Goal: Task Accomplishment & Management: Use online tool/utility

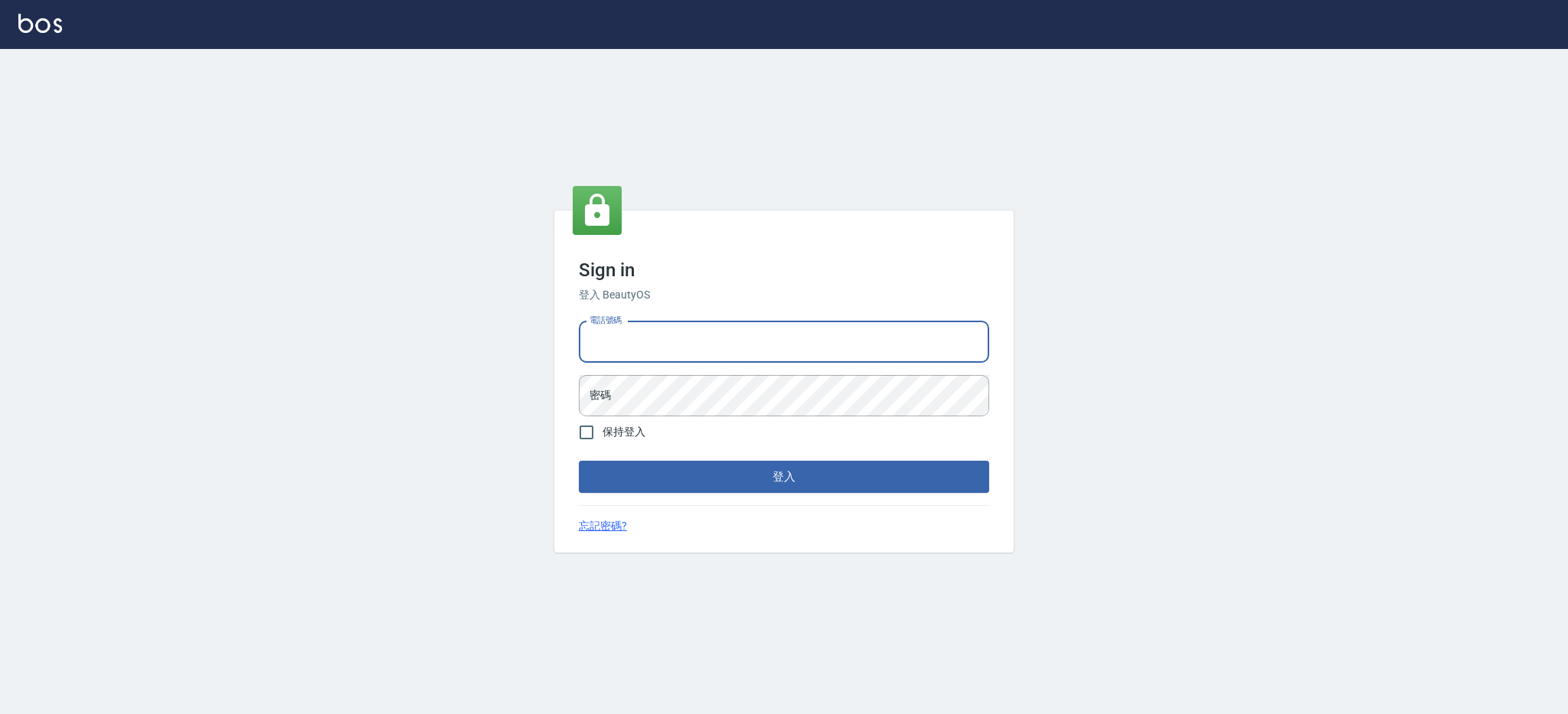
click at [857, 341] on input "電話號碼" at bounding box center [784, 342] width 410 height 41
type input "0426312798"
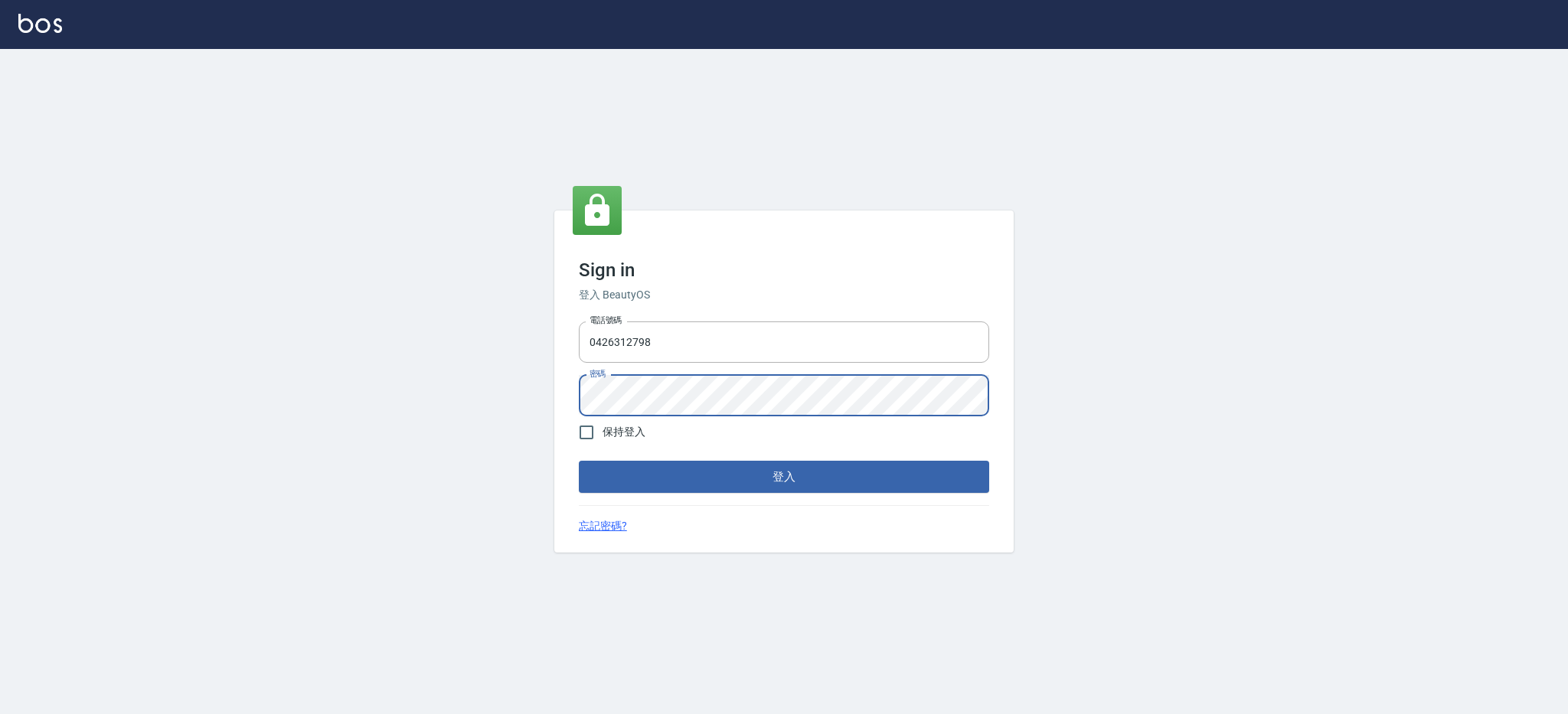
click at [579, 461] on button "登入" at bounding box center [784, 477] width 410 height 32
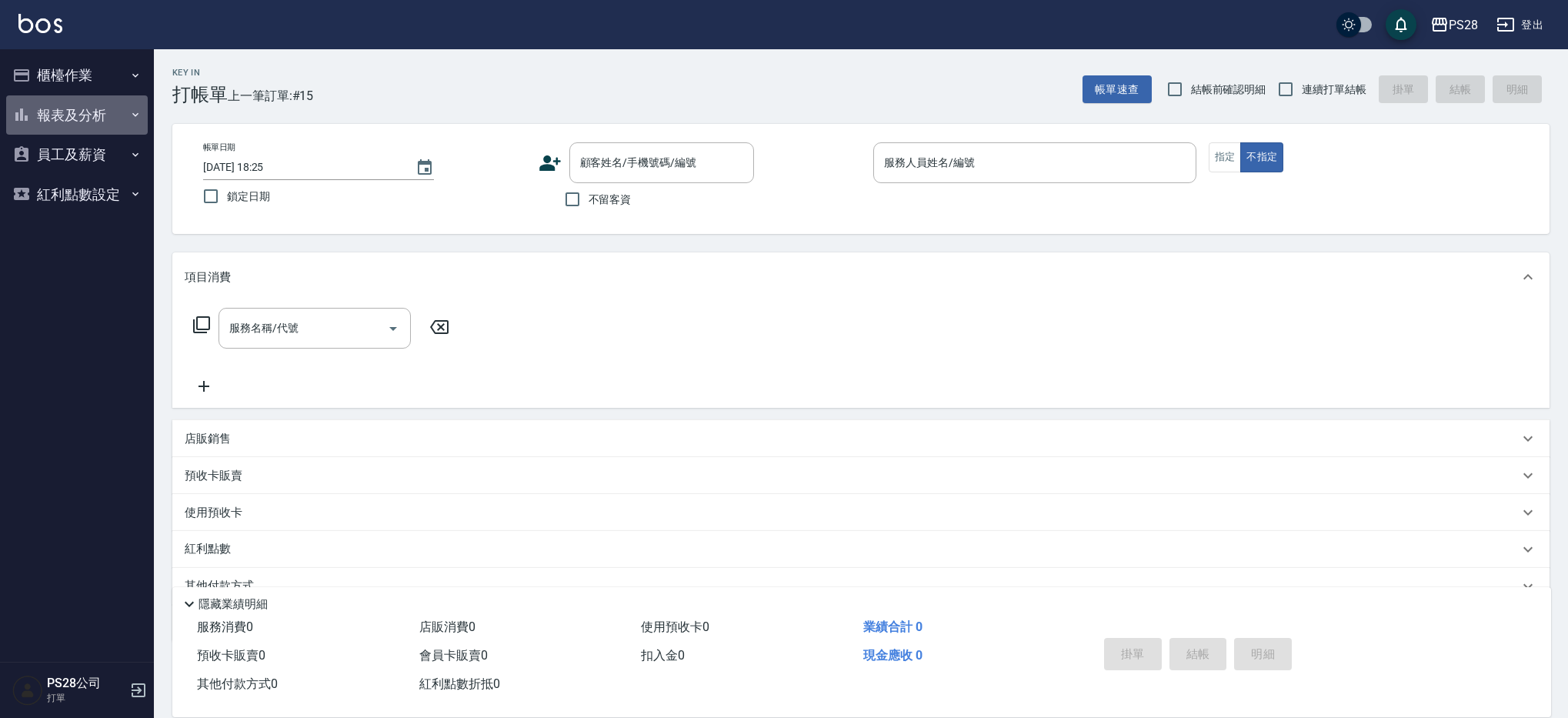
click at [101, 106] on button "報表及分析" at bounding box center [77, 115] width 142 height 40
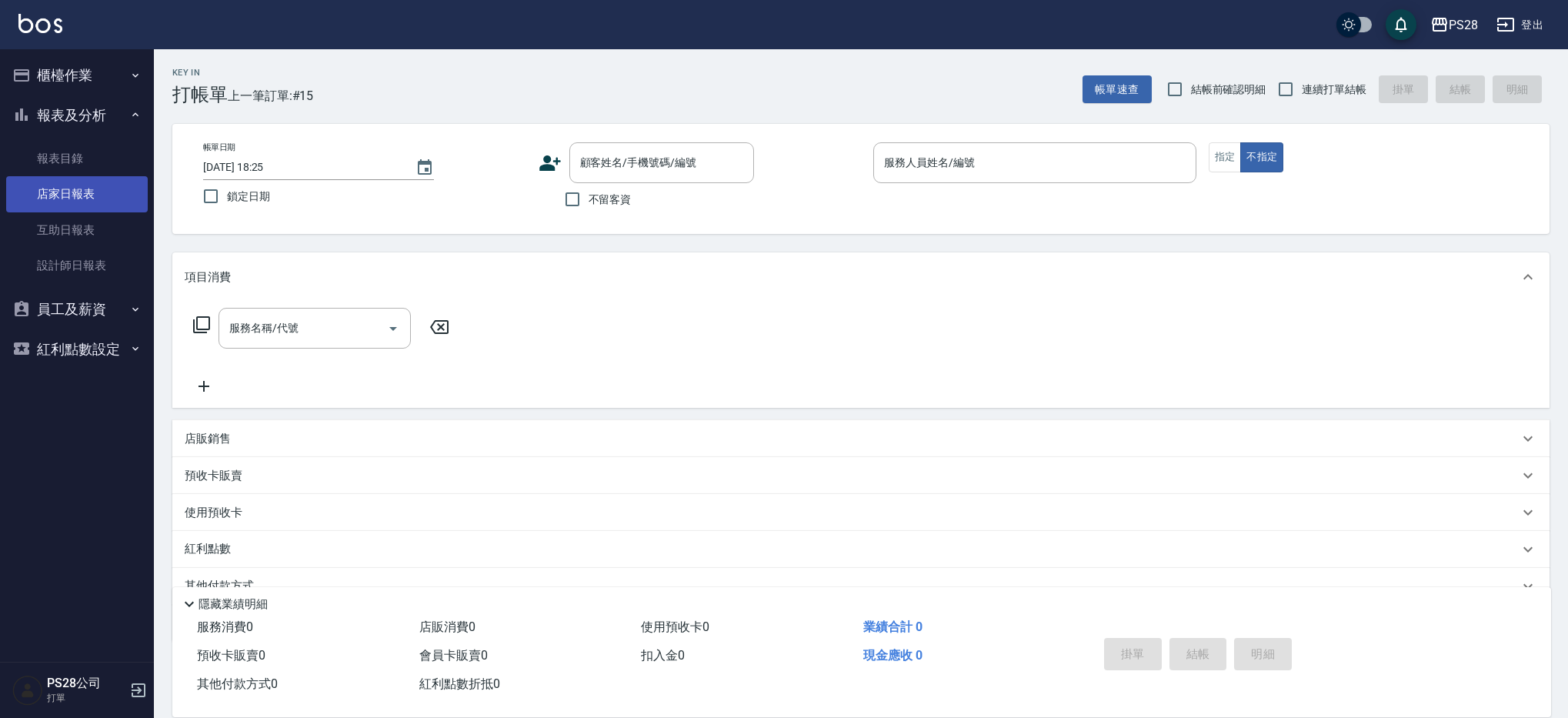
click at [73, 199] on link "店家日報表" at bounding box center [77, 194] width 142 height 35
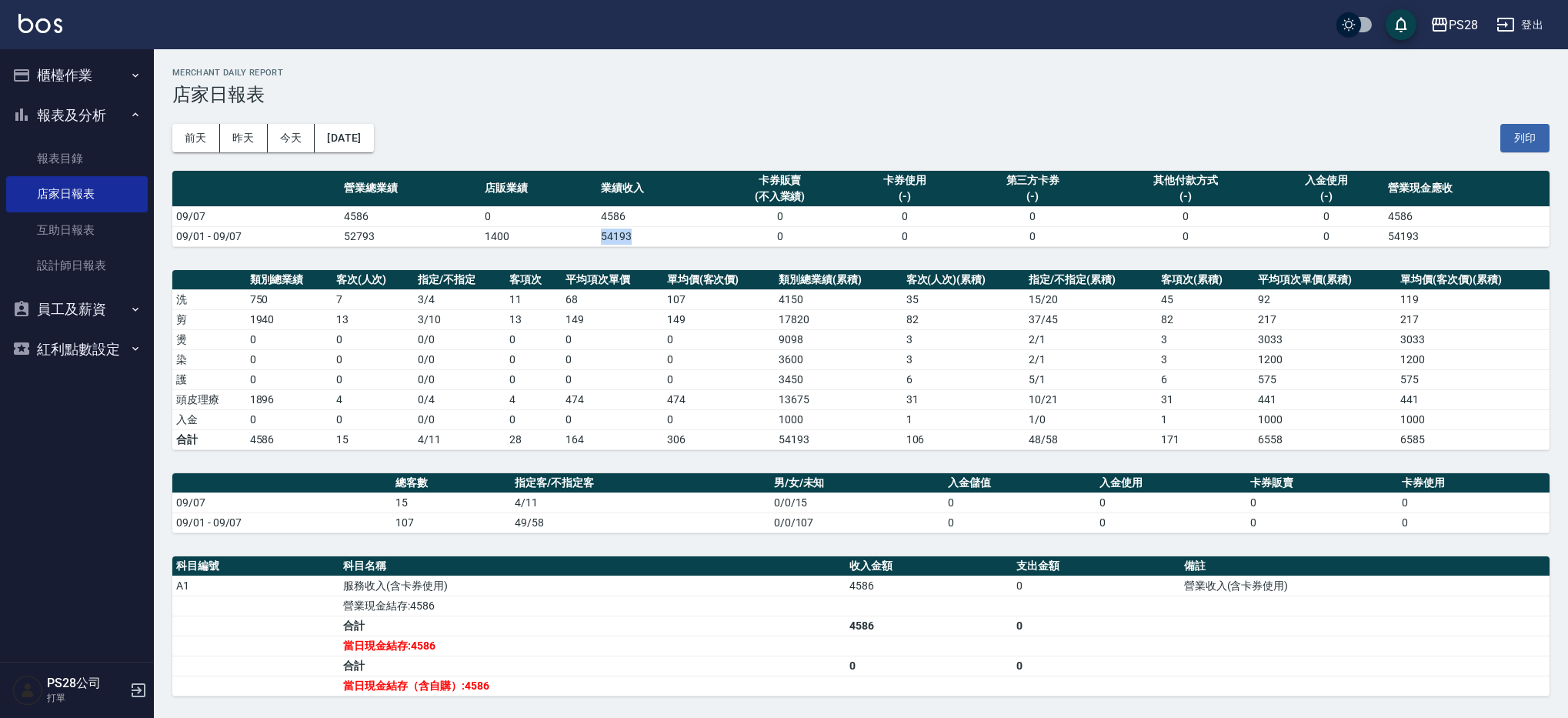
drag, startPoint x: 598, startPoint y: 231, endPoint x: 628, endPoint y: 228, distance: 30.1
click at [628, 228] on td "54193" at bounding box center [655, 236] width 116 height 20
click at [595, 166] on div "[DATE] [DATE] [DATE] [DATE] 列印" at bounding box center [860, 138] width 1377 height 65
click at [70, 238] on link "互助日報表" at bounding box center [77, 229] width 142 height 35
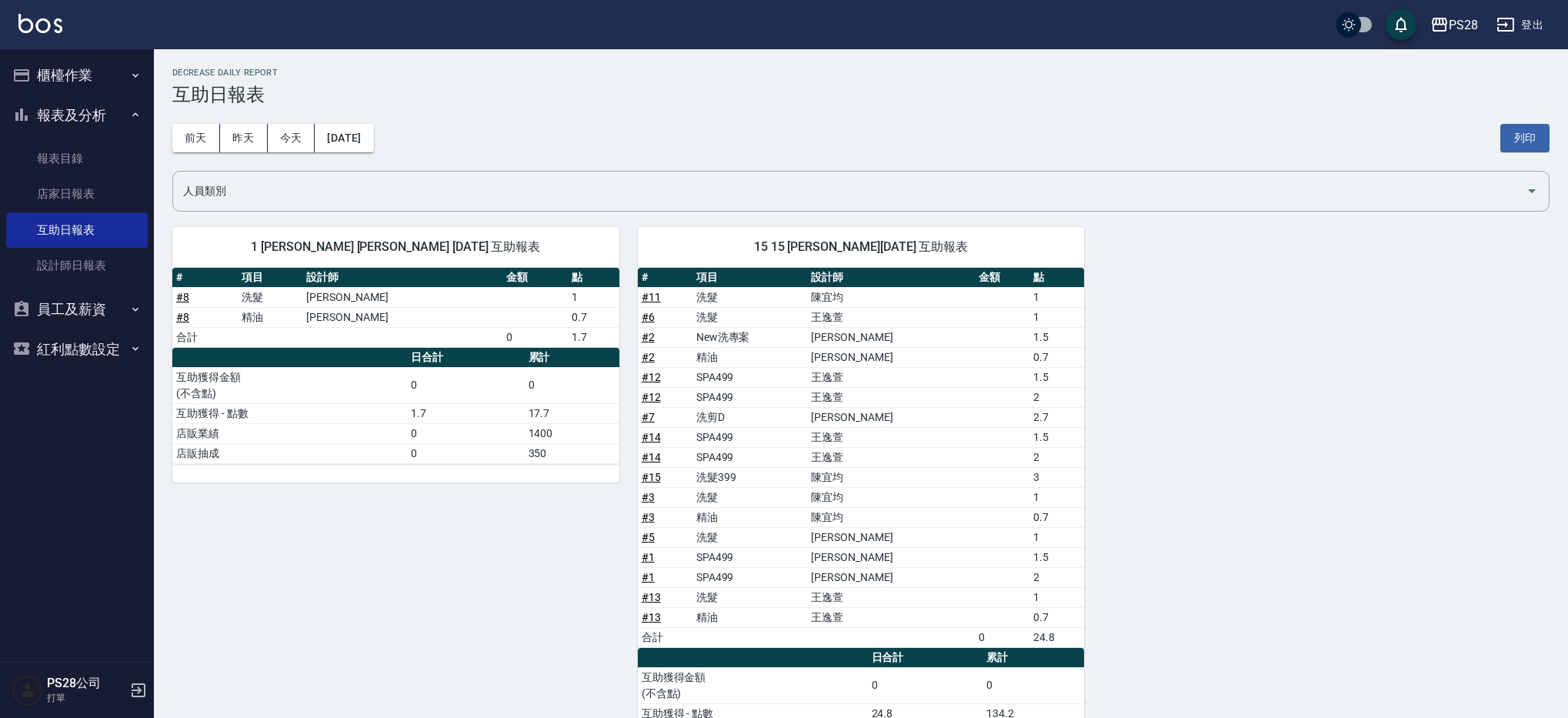
scroll to position [82, 0]
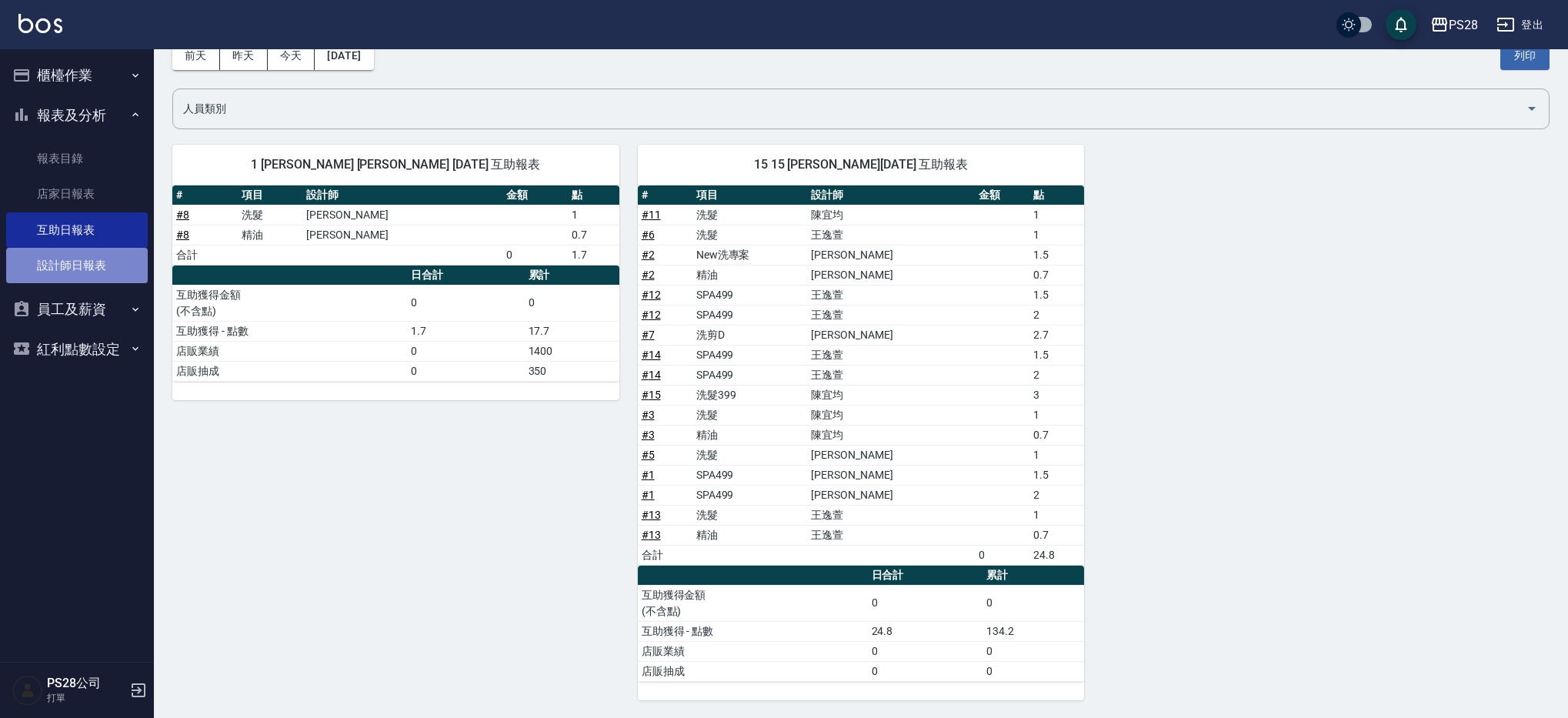
click at [82, 259] on link "設計師日報表" at bounding box center [77, 264] width 142 height 35
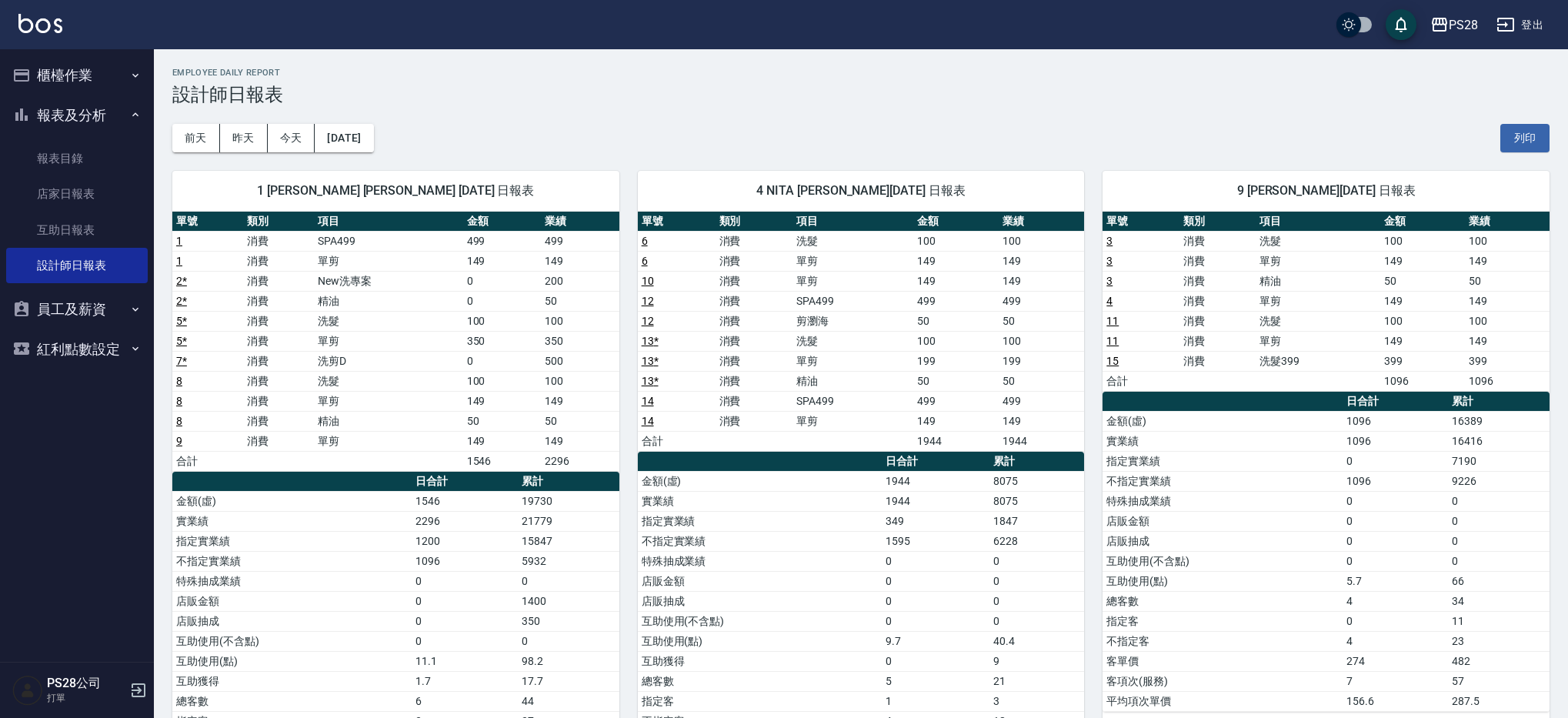
click at [68, 79] on button "櫃檯作業" at bounding box center [77, 75] width 142 height 40
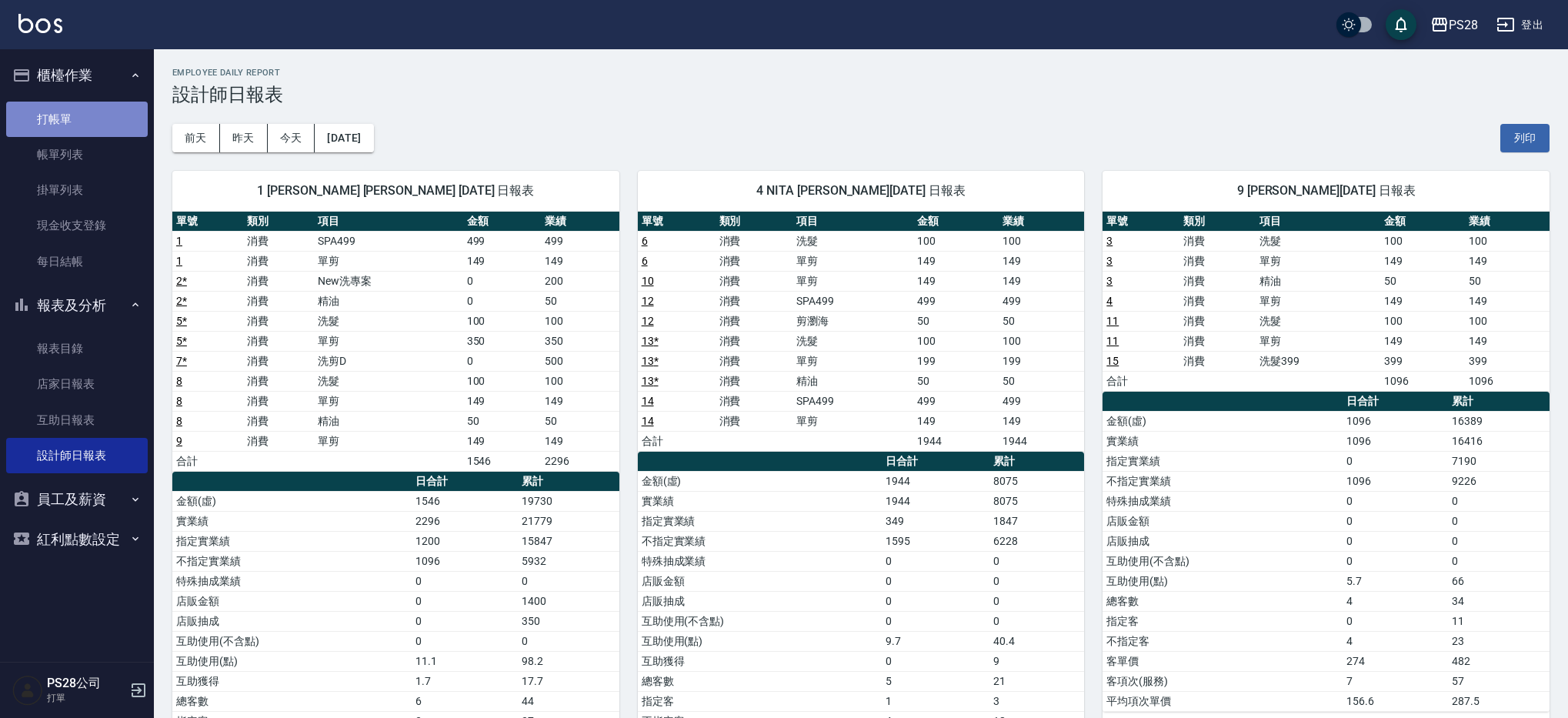
click at [69, 108] on link "打帳單" at bounding box center [77, 118] width 142 height 35
